Goal: Task Accomplishment & Management: Manage account settings

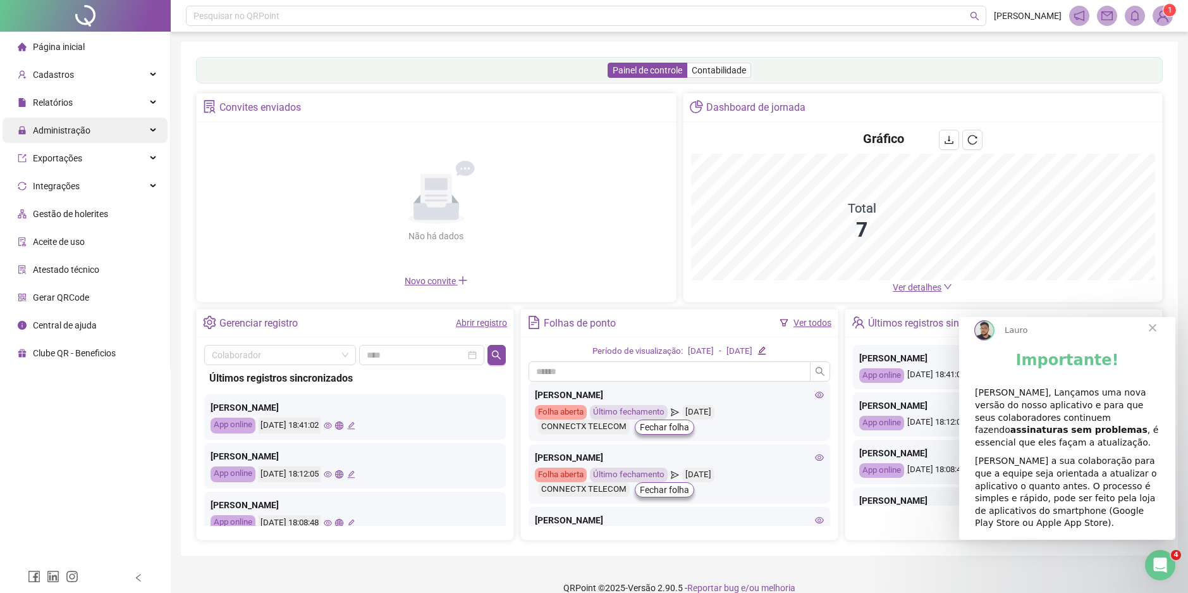
click at [87, 133] on span "Administração" at bounding box center [62, 130] width 58 height 10
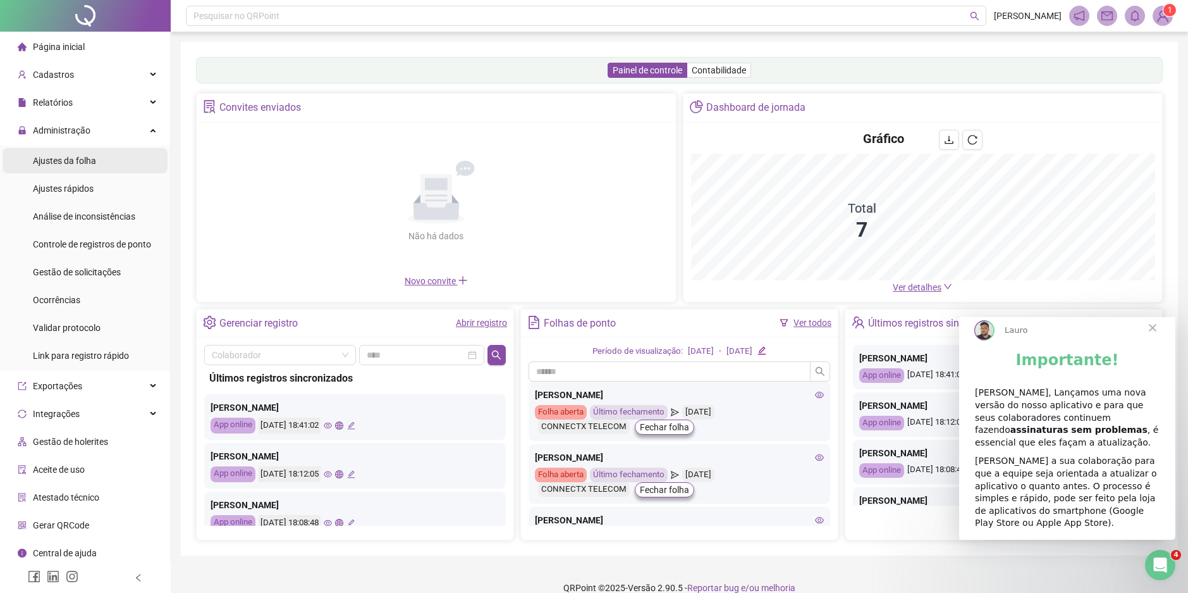
click at [97, 163] on li "Ajustes da folha" at bounding box center [85, 160] width 165 height 25
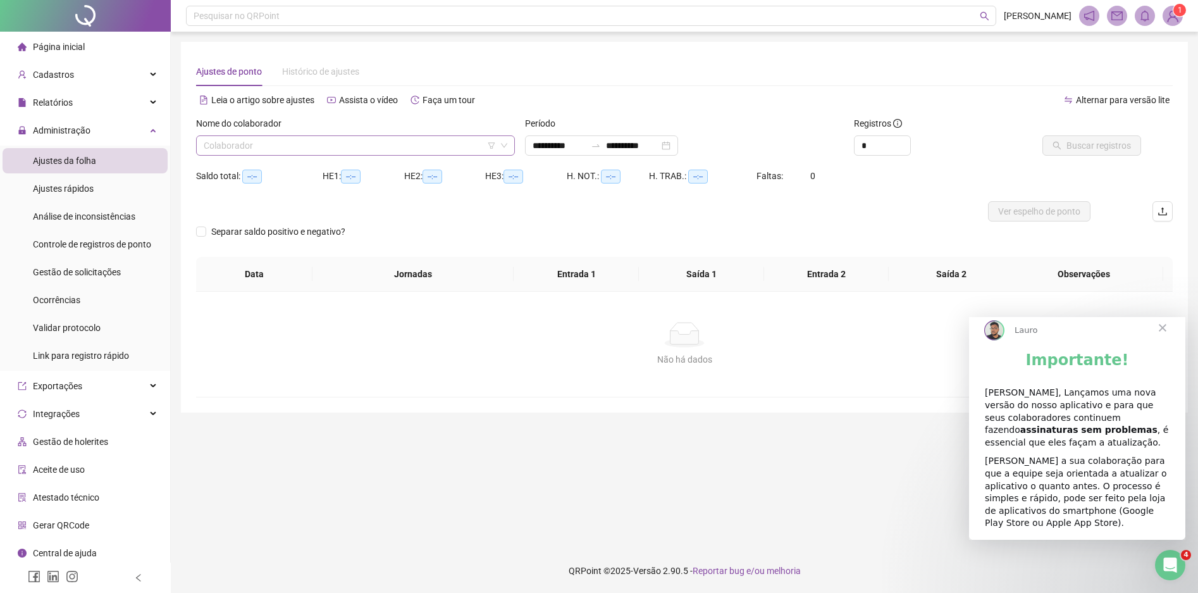
click at [251, 150] on input "search" at bounding box center [350, 145] width 292 height 19
click at [285, 147] on input "search" at bounding box center [350, 145] width 292 height 19
type input "**********"
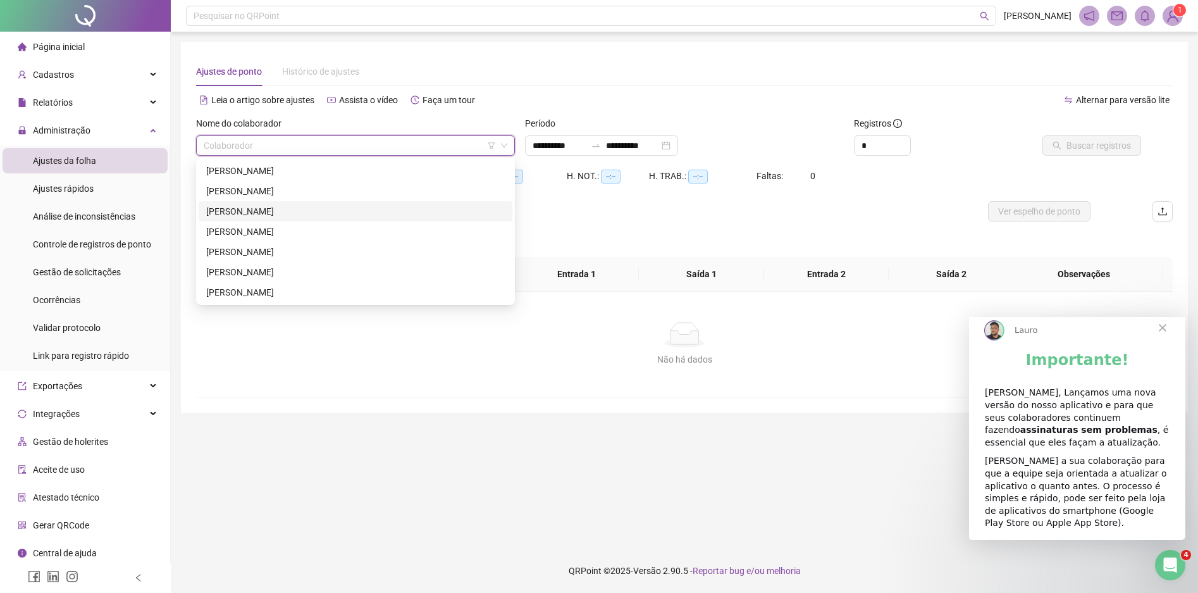
click at [283, 207] on div "[PERSON_NAME]" at bounding box center [355, 211] width 299 height 14
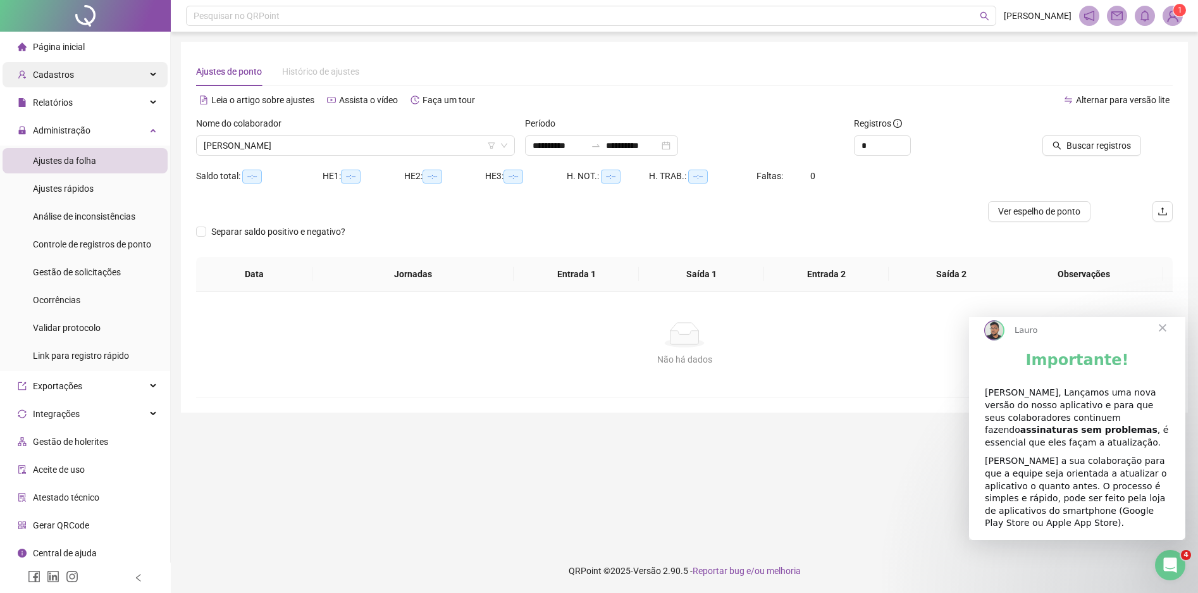
click at [62, 70] on span "Cadastros" at bounding box center [53, 75] width 41 height 10
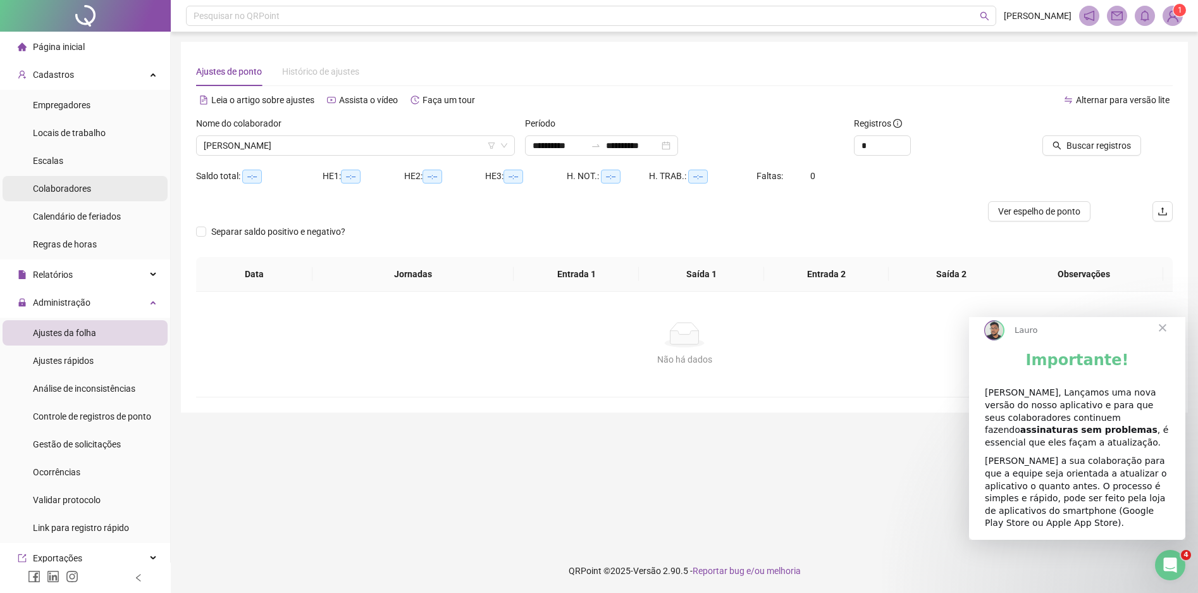
click at [95, 190] on li "Colaboradores" at bounding box center [85, 188] width 165 height 25
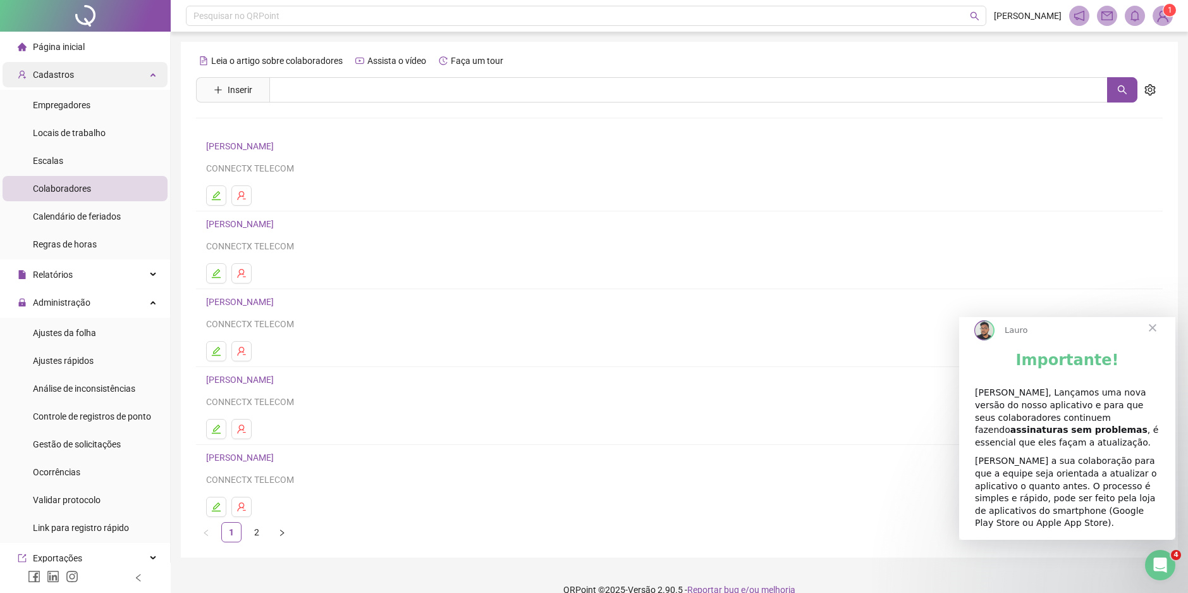
click at [55, 79] on span "Cadastros" at bounding box center [53, 75] width 41 height 10
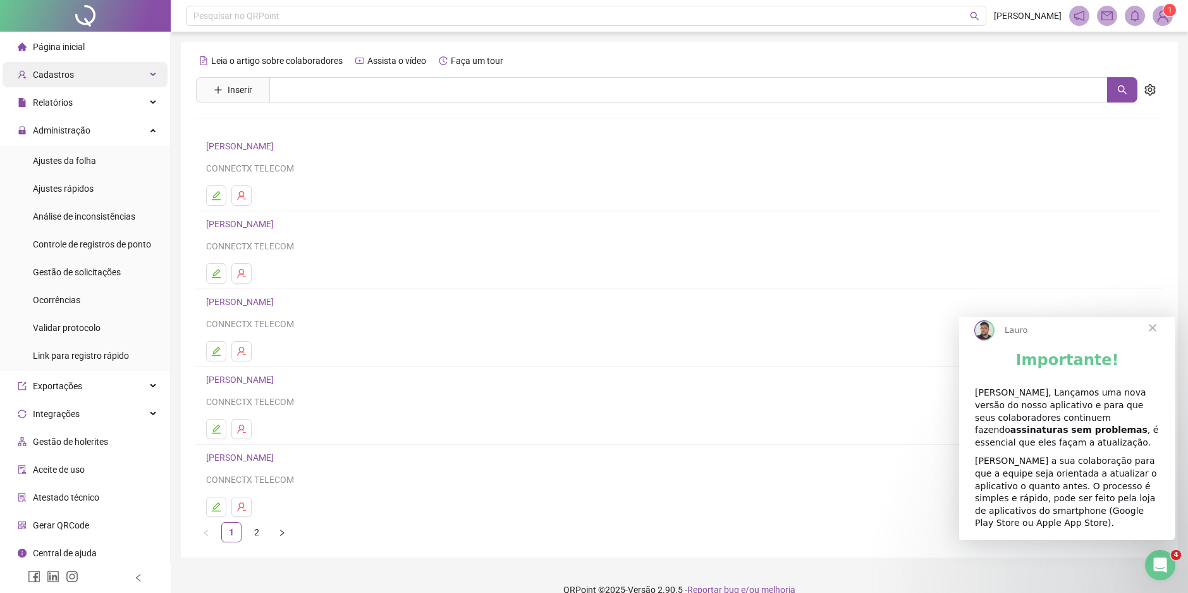
click at [62, 70] on span "Cadastros" at bounding box center [53, 75] width 41 height 10
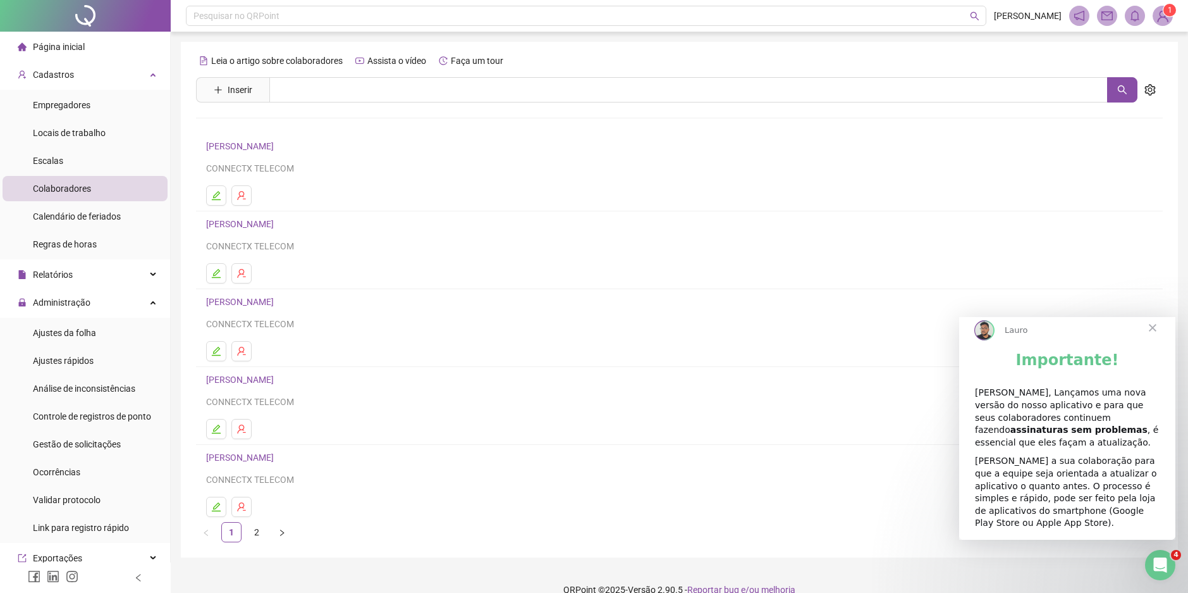
click at [114, 192] on li "Colaboradores" at bounding box center [85, 188] width 165 height 25
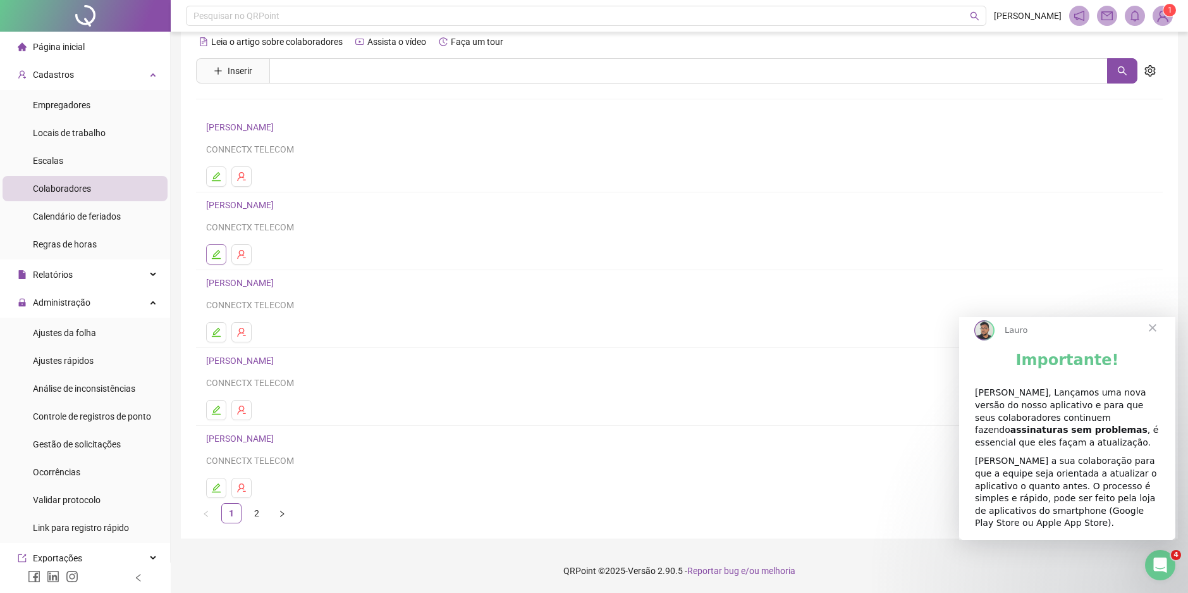
click at [214, 258] on icon "edit" at bounding box center [216, 254] width 9 height 9
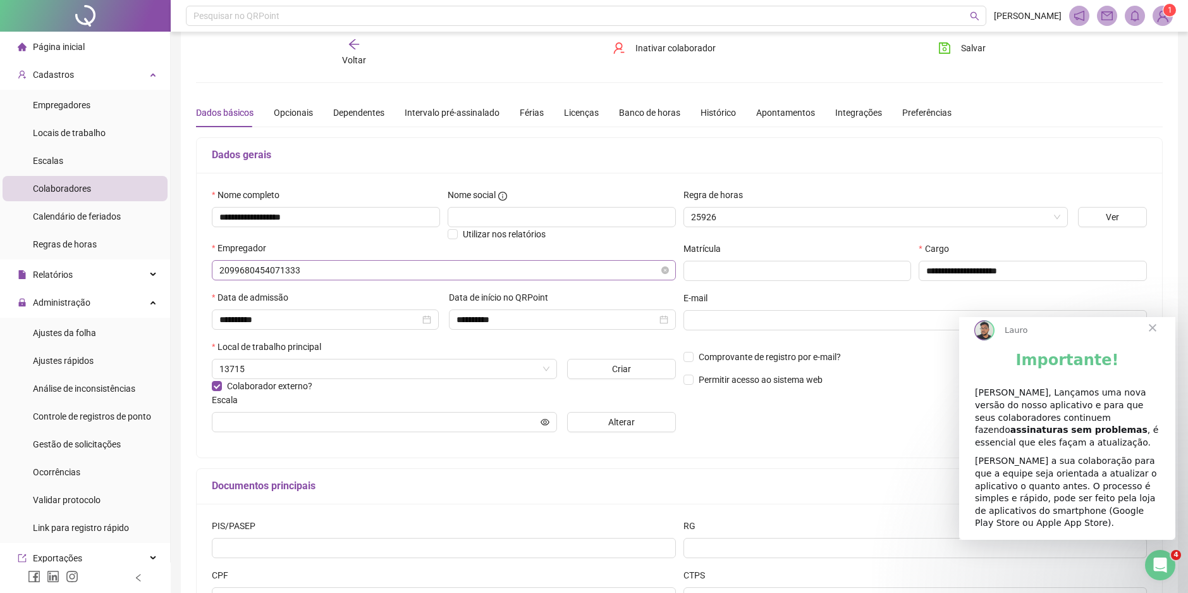
type input "**********"
click at [1154, 340] on span "Fechar" at bounding box center [1153, 328] width 46 height 46
